Goal: Check status: Check status

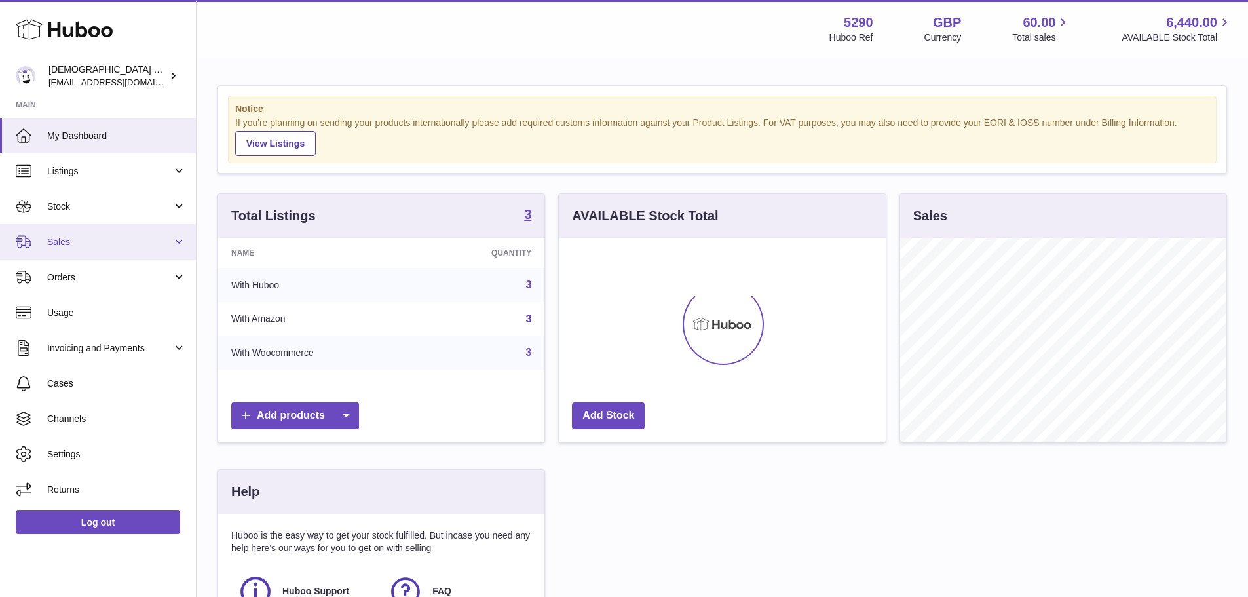
scroll to position [204, 330]
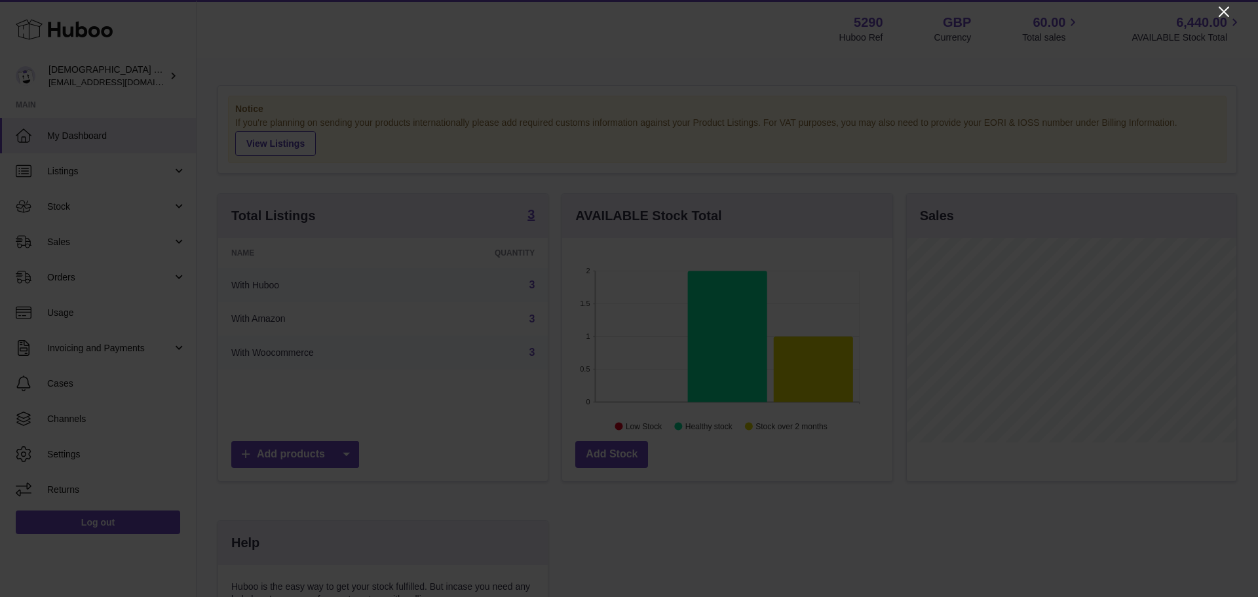
click at [1218, 9] on icon "Close" at bounding box center [1224, 12] width 16 height 16
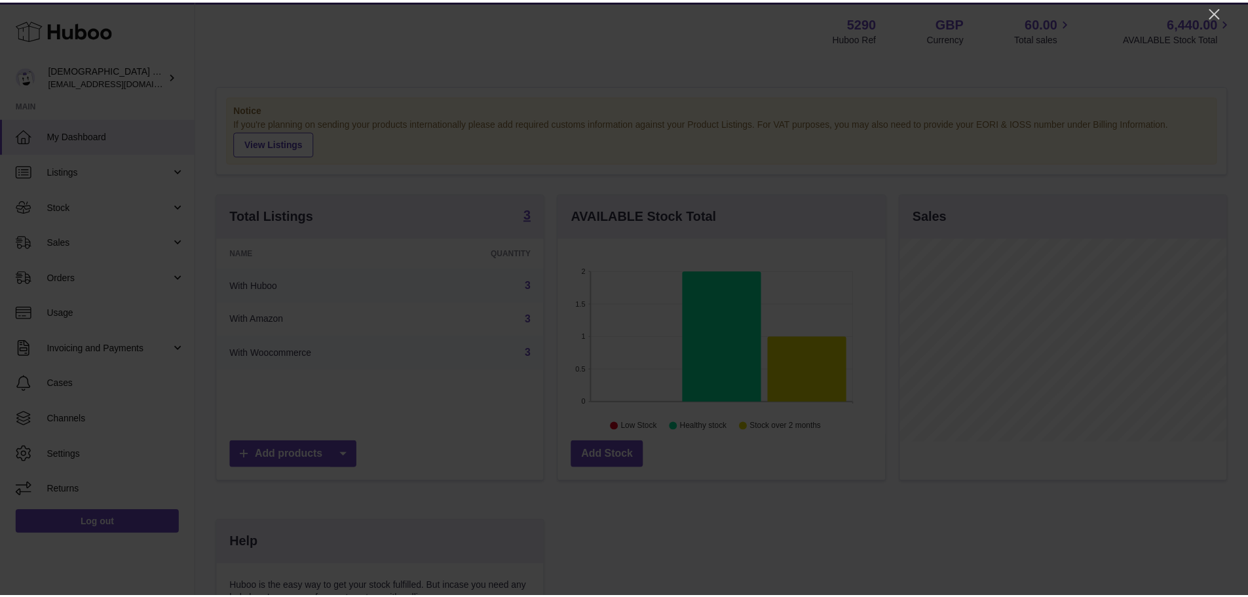
scroll to position [654947, 654825]
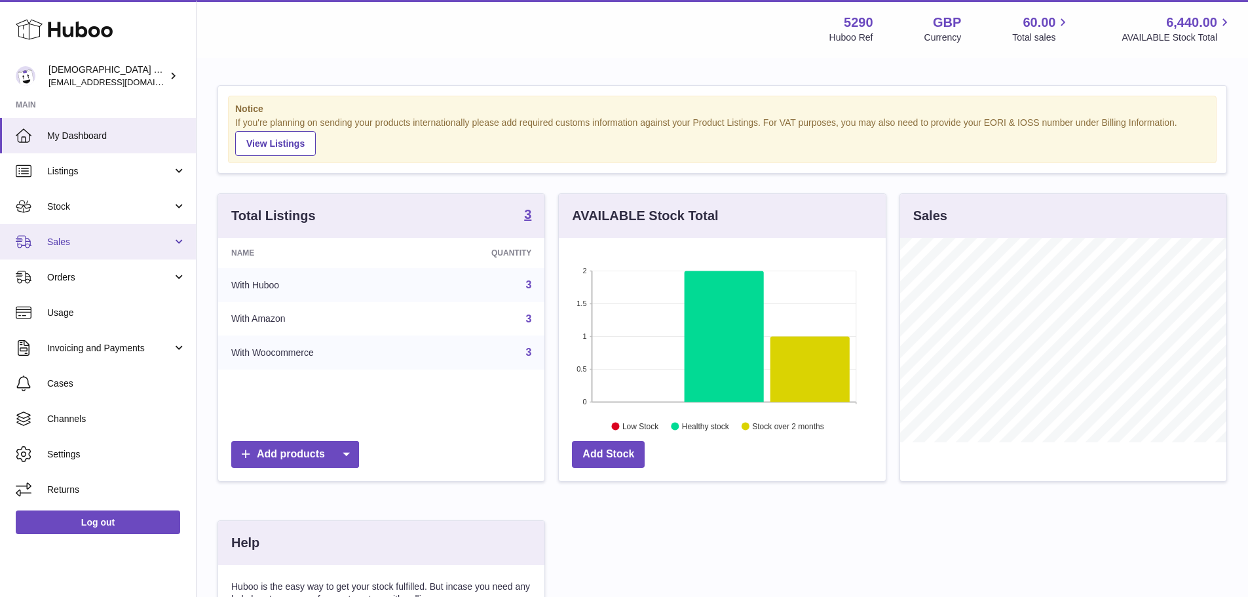
click at [96, 245] on span "Sales" at bounding box center [109, 242] width 125 height 12
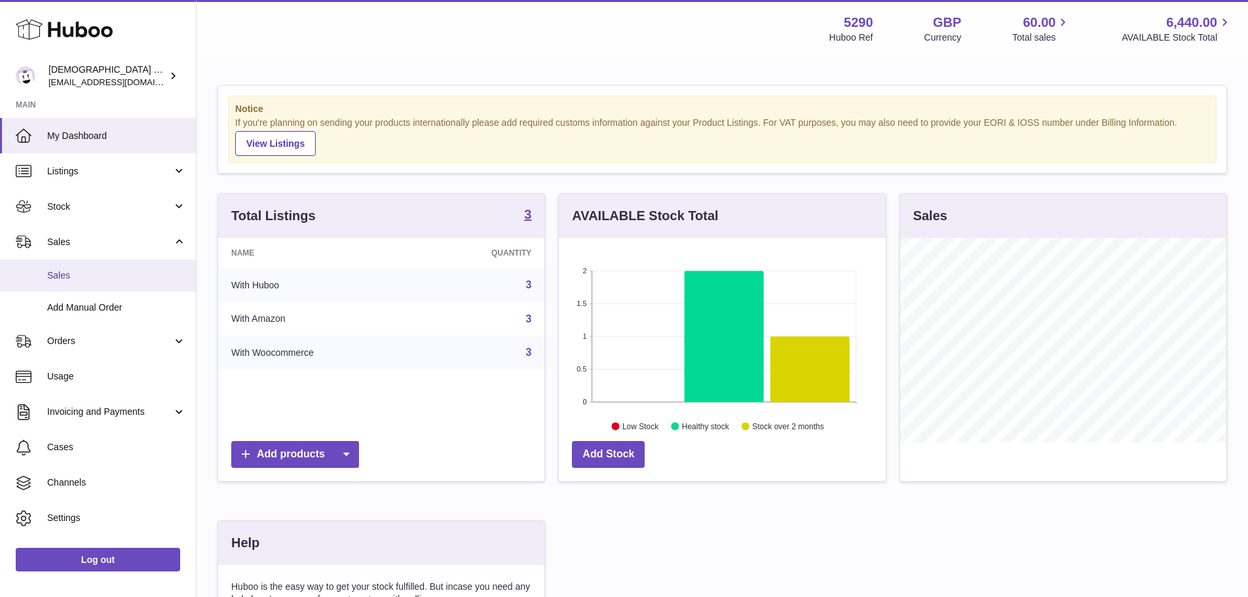
click at [113, 276] on span "Sales" at bounding box center [116, 275] width 139 height 12
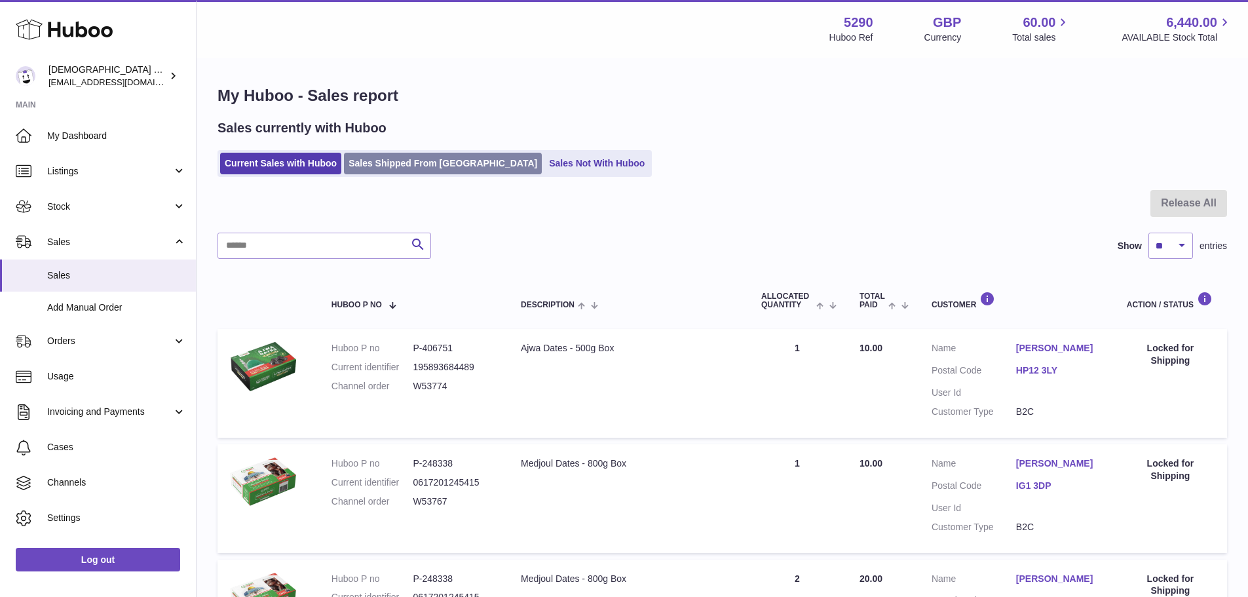
click at [412, 168] on link "Sales Shipped From [GEOGRAPHIC_DATA]" at bounding box center [443, 164] width 198 height 22
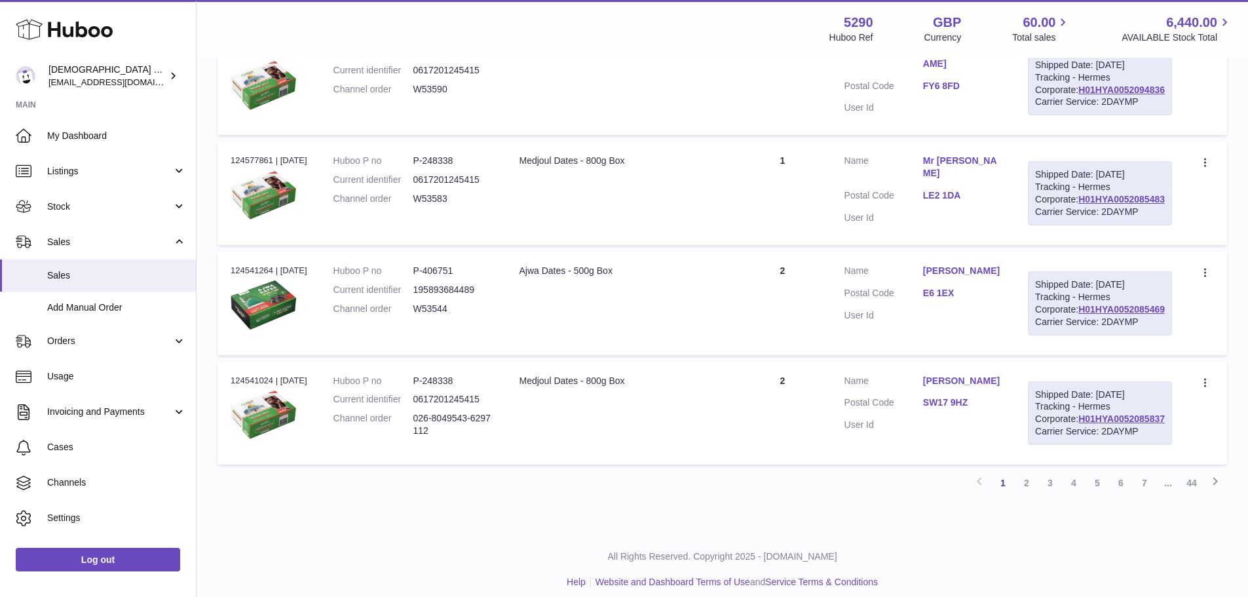
scroll to position [1179, 0]
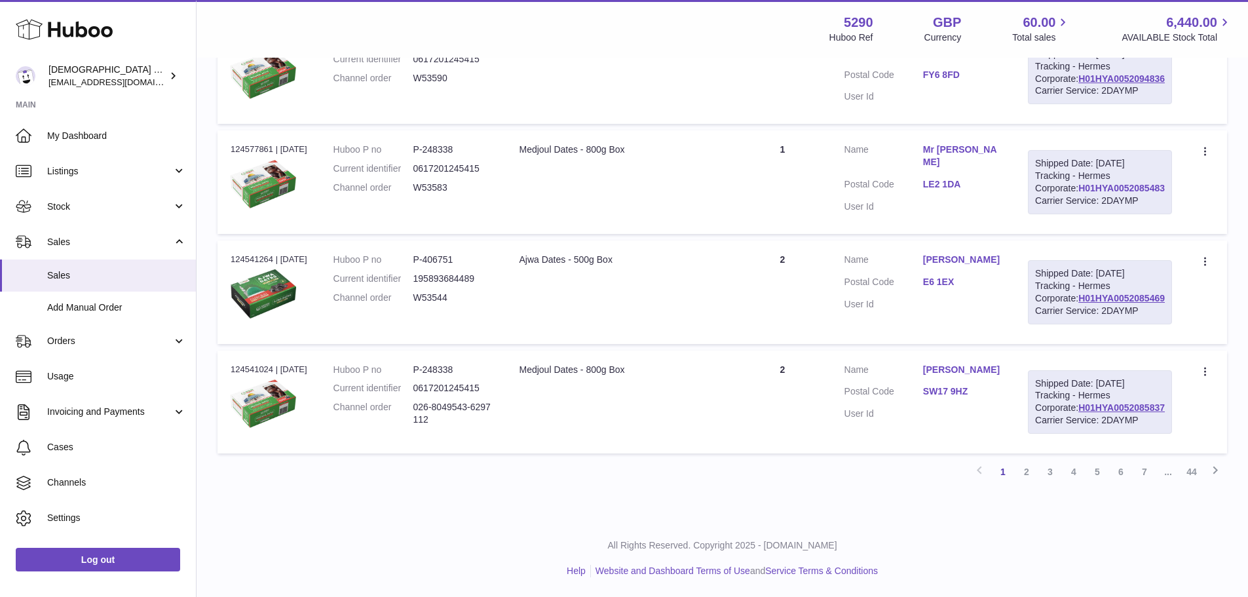
click at [1093, 193] on link "H01HYA0052085483" at bounding box center [1121, 188] width 86 height 10
drag, startPoint x: 1048, startPoint y: 156, endPoint x: 955, endPoint y: 149, distance: 93.9
click at [955, 149] on td "Customer Name Mr Mahomed Omer Postal Code LE2 1DA User Id" at bounding box center [922, 182] width 183 height 104
copy dl "Mr Mahomed Omer"
